Goal: Information Seeking & Learning: Learn about a topic

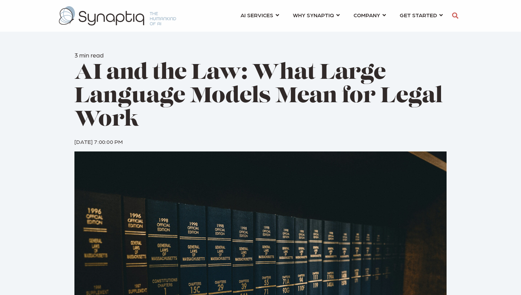
scroll to position [0, 3]
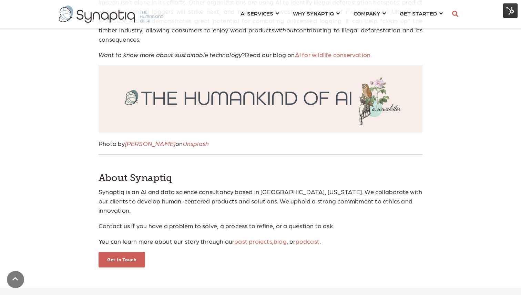
scroll to position [725, 0]
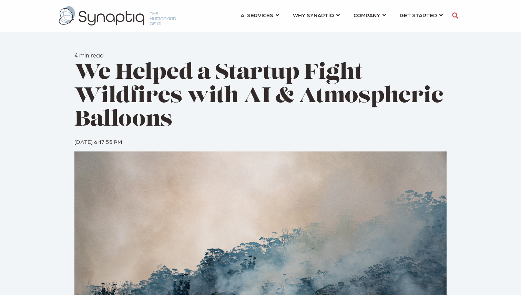
scroll to position [0, 3]
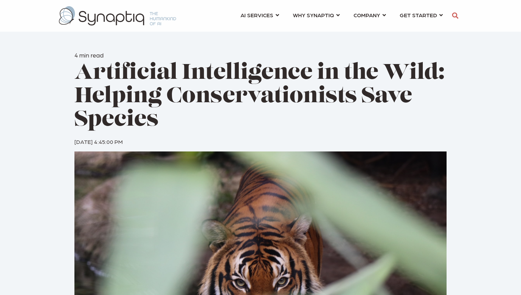
scroll to position [0, 3]
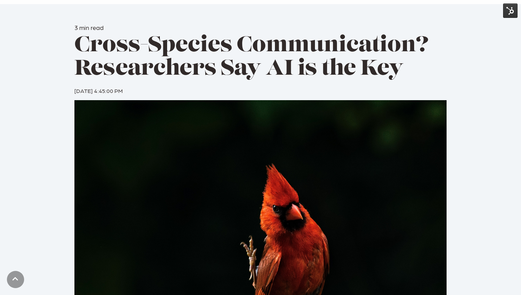
scroll to position [32, 0]
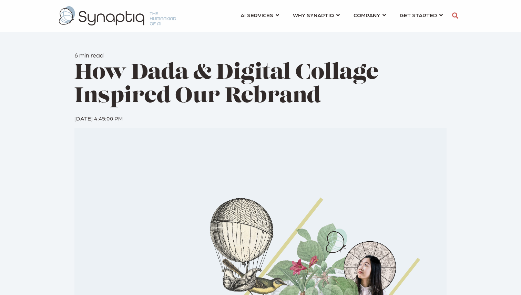
scroll to position [0, 3]
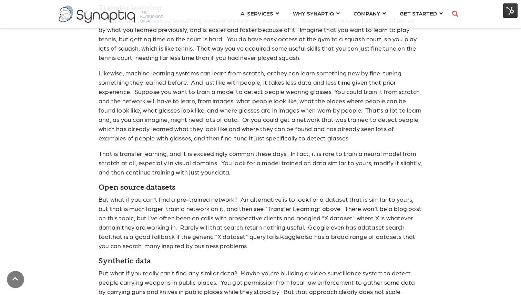
scroll to position [981, 0]
